Goal: Task Accomplishment & Management: Complete application form

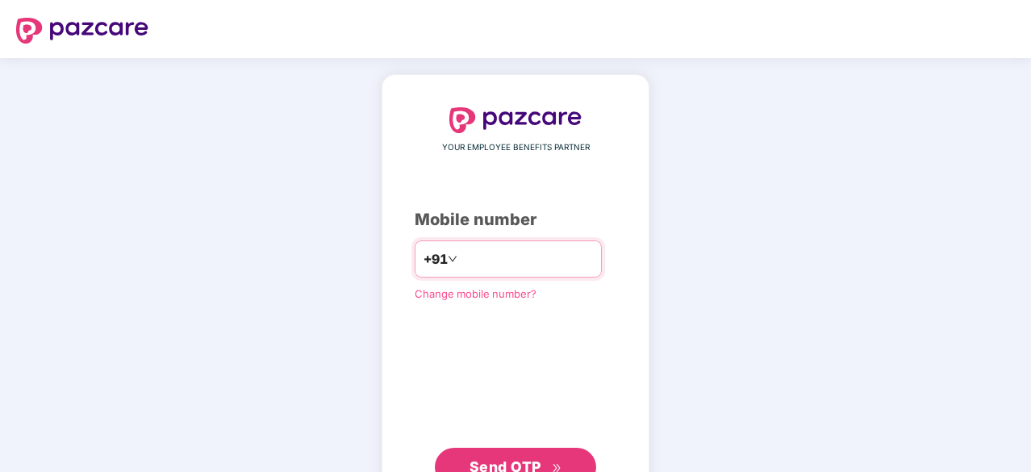
drag, startPoint x: 0, startPoint y: 0, endPoint x: 504, endPoint y: 261, distance: 567.0
click at [504, 261] on input "number" at bounding box center [527, 259] width 132 height 26
type input "**********"
click at [510, 459] on span "Send OTP" at bounding box center [506, 466] width 72 height 17
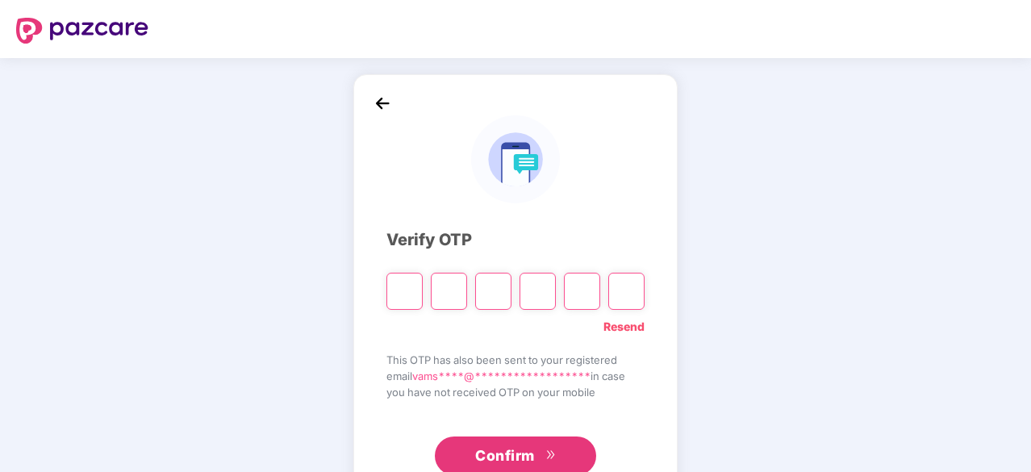
type input "*"
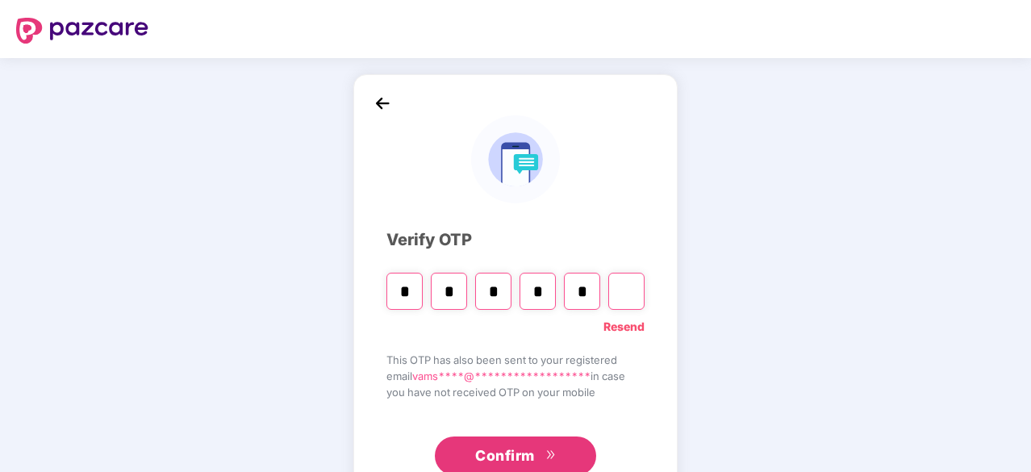
type input "*"
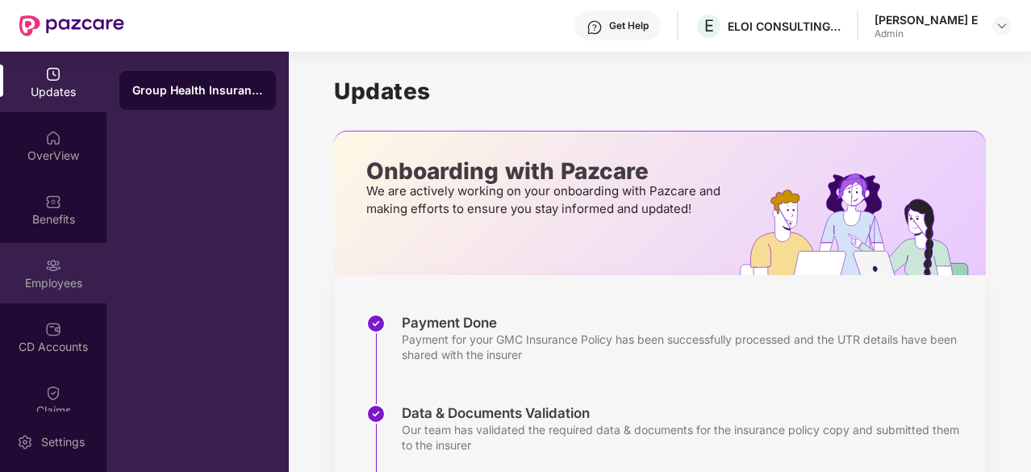
click at [76, 270] on div "Employees" at bounding box center [53, 273] width 107 height 61
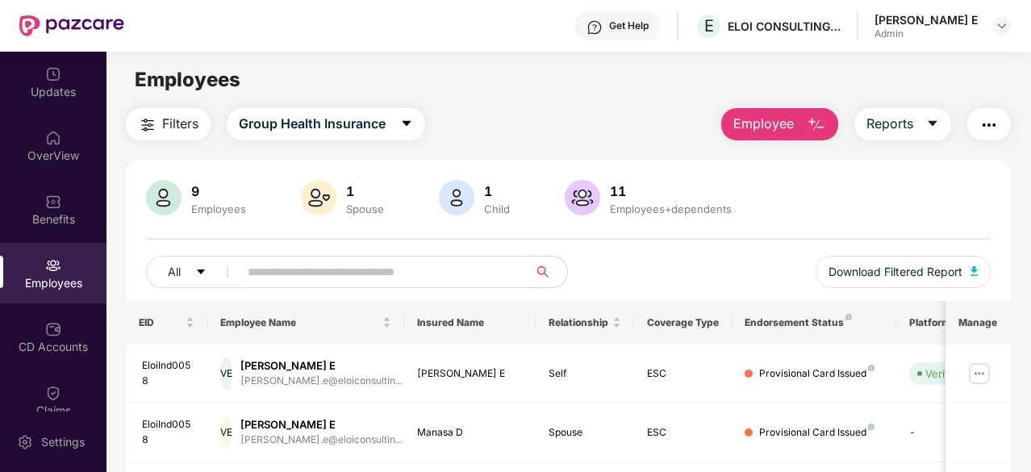
click at [788, 123] on span "Employee" at bounding box center [764, 124] width 61 height 20
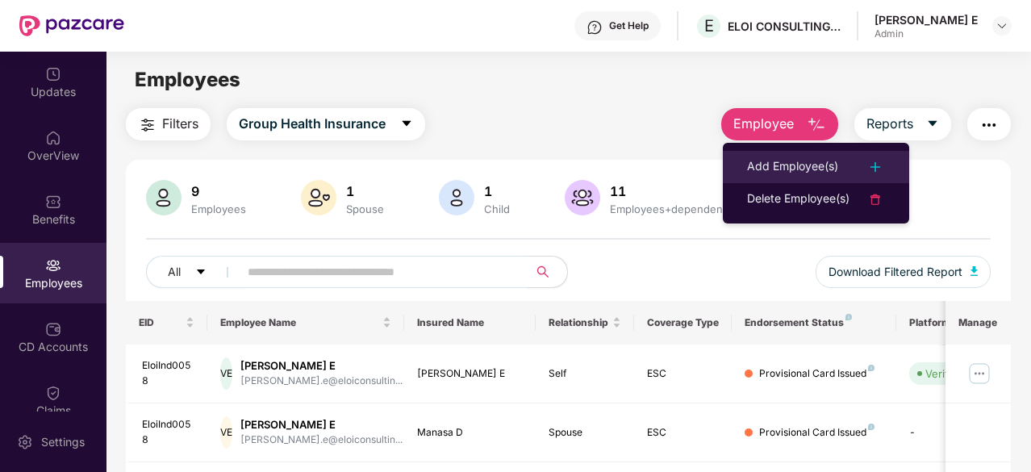
click at [769, 169] on div "Add Employee(s)" at bounding box center [792, 166] width 91 height 19
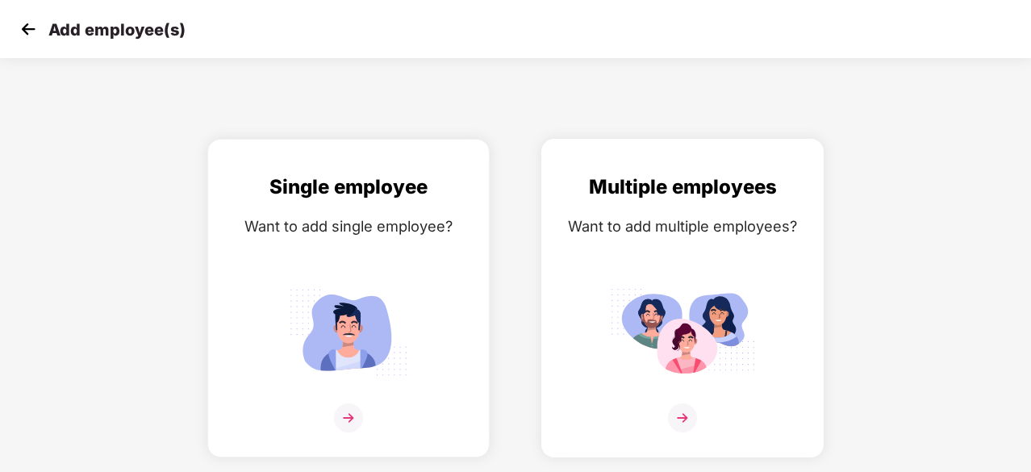
click at [666, 290] on img at bounding box center [682, 332] width 145 height 101
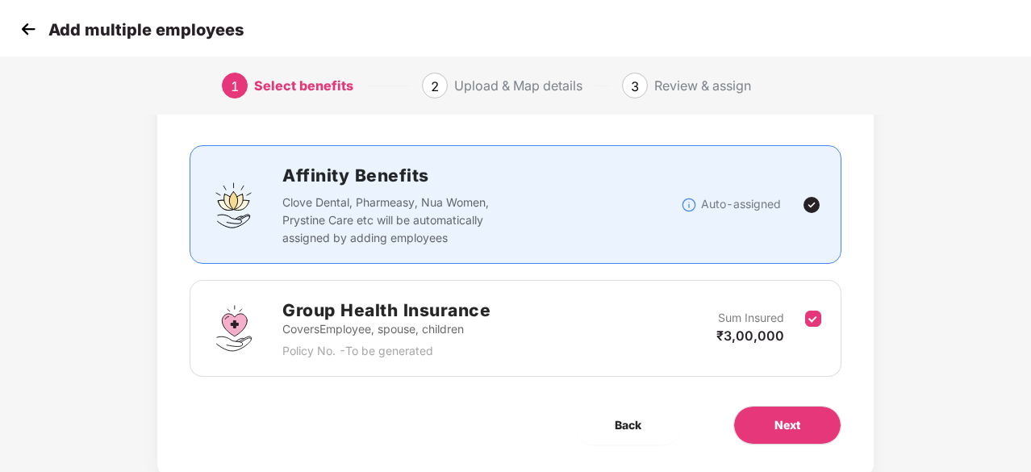
scroll to position [123, 0]
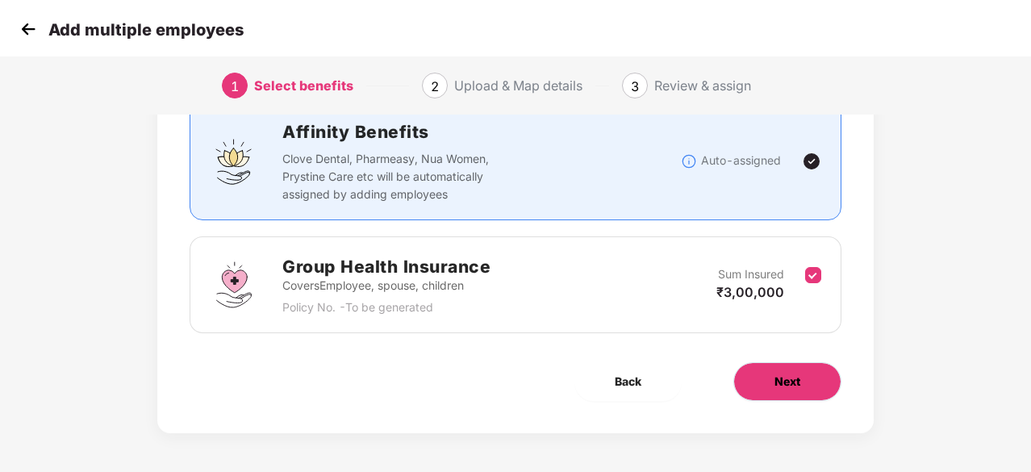
click at [789, 383] on span "Next" at bounding box center [788, 382] width 26 height 18
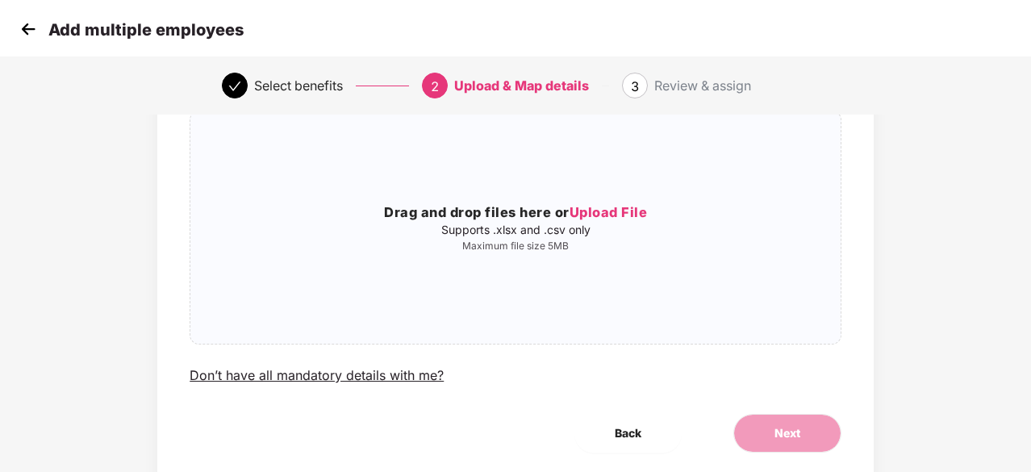
scroll to position [0, 0]
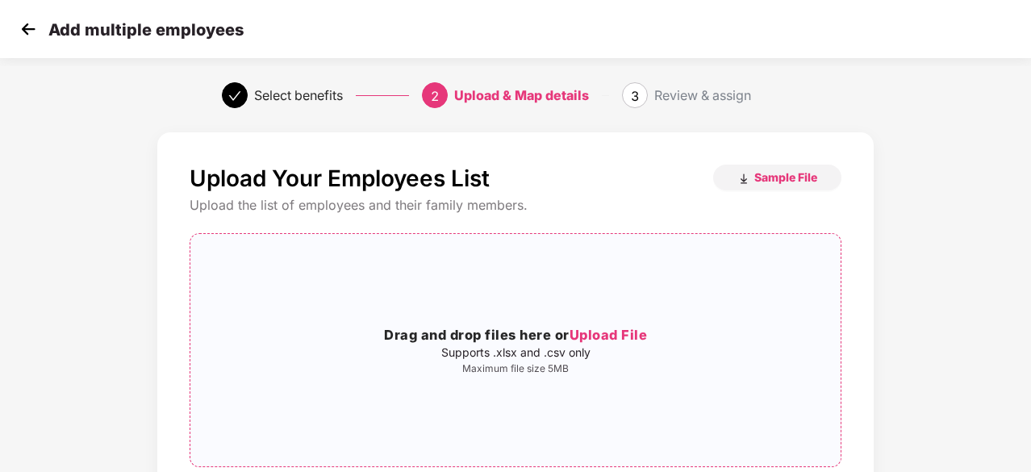
click at [613, 336] on span "Upload File" at bounding box center [609, 335] width 78 height 16
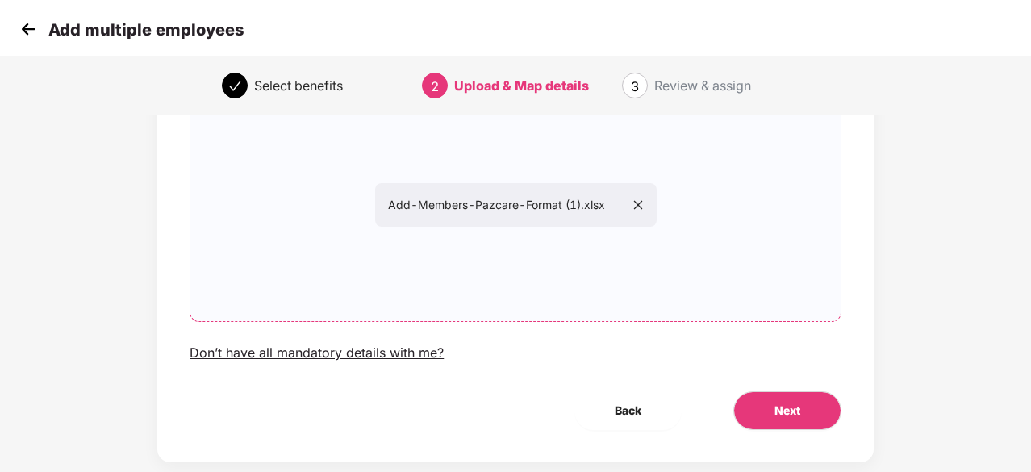
scroll to position [146, 0]
click at [804, 413] on button "Next" at bounding box center [788, 410] width 108 height 39
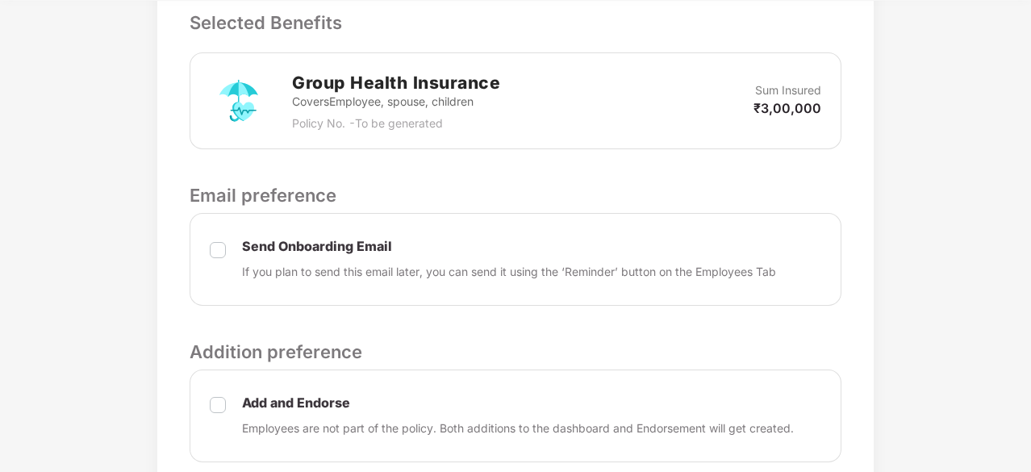
scroll to position [472, 0]
click at [289, 241] on p "Send Onboarding Email" at bounding box center [509, 245] width 534 height 17
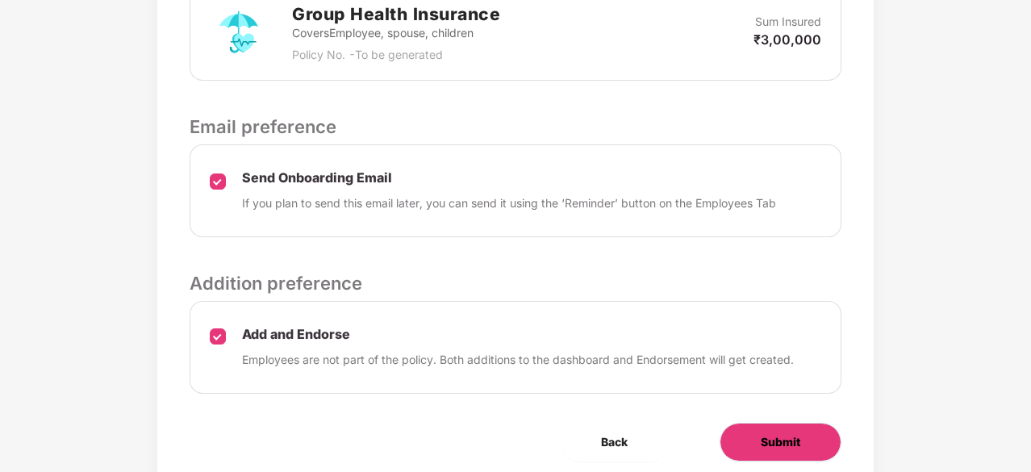
click at [752, 453] on button "Submit" at bounding box center [781, 442] width 122 height 39
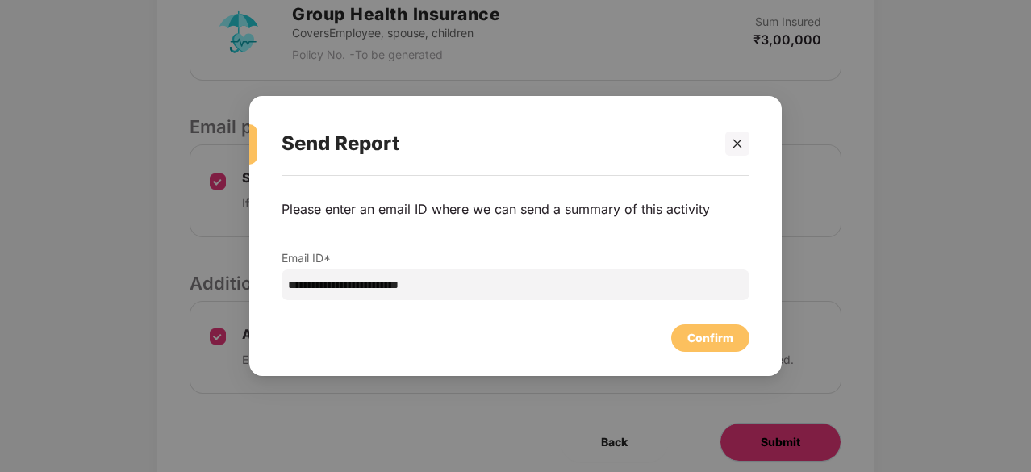
scroll to position [0, 0]
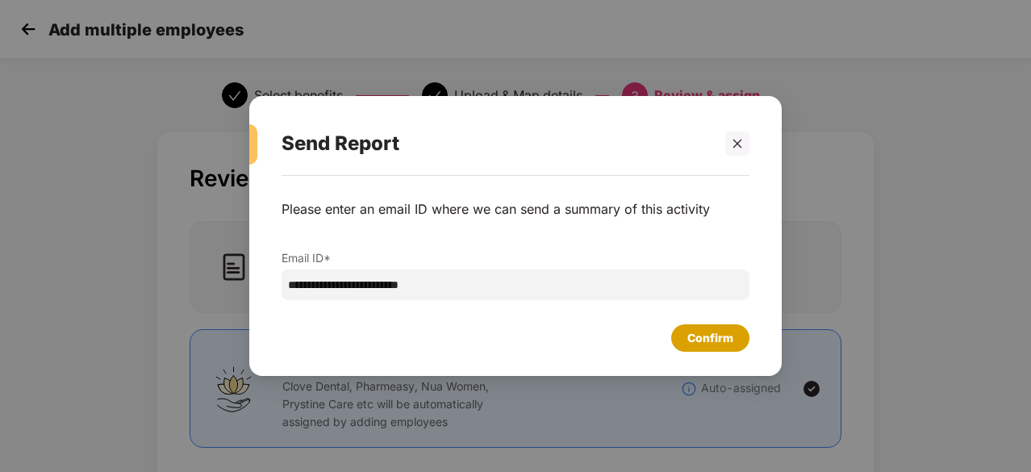
click at [713, 336] on div "Confirm" at bounding box center [711, 338] width 46 height 18
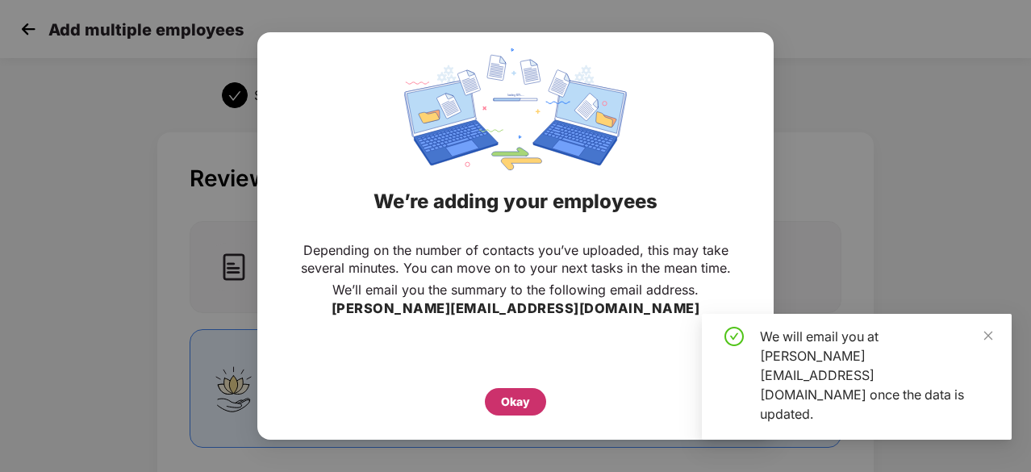
click at [525, 391] on div "Okay" at bounding box center [515, 401] width 61 height 27
